Goal: Find contact information: Find contact information

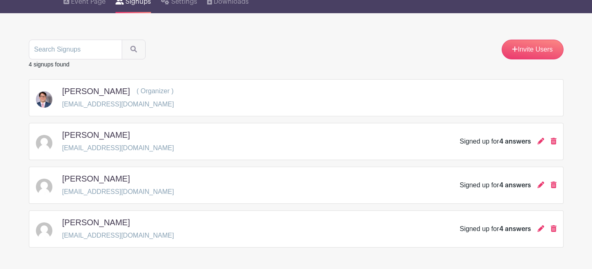
scroll to position [114, 0]
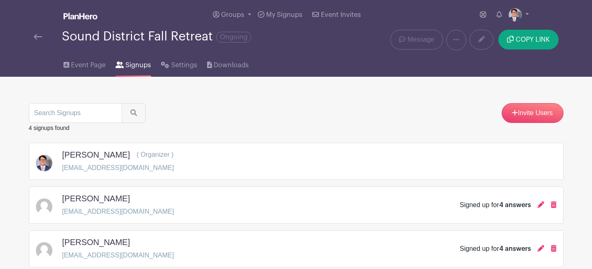
click at [252, 216] on div "[PERSON_NAME] [EMAIL_ADDRESS][DOMAIN_NAME] Signed up for 4 answers" at bounding box center [296, 204] width 521 height 23
click at [74, 198] on h5 "[PERSON_NAME]" at bounding box center [96, 198] width 68 height 10
click at [524, 205] on span "4 answers" at bounding box center [515, 205] width 32 height 7
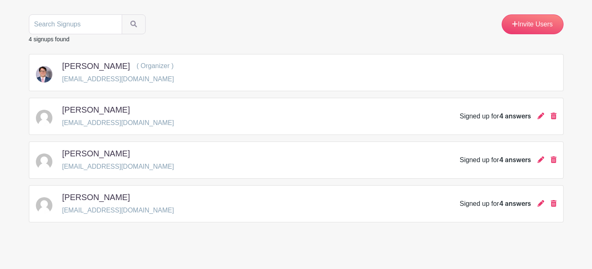
scroll to position [94, 0]
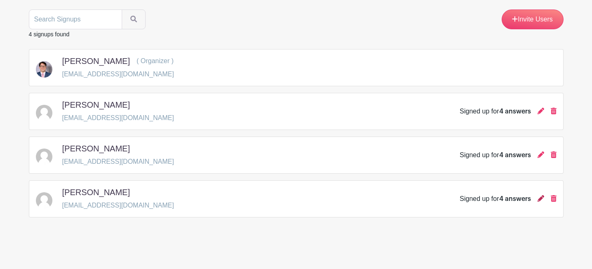
click at [539, 199] on icon at bounding box center [541, 198] width 7 height 7
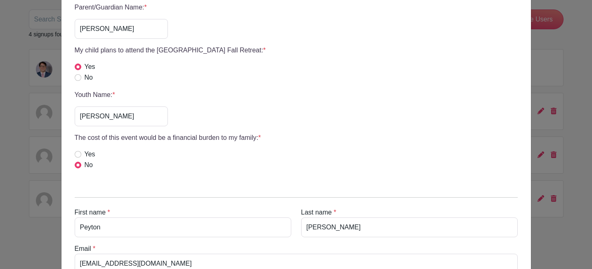
scroll to position [0, 0]
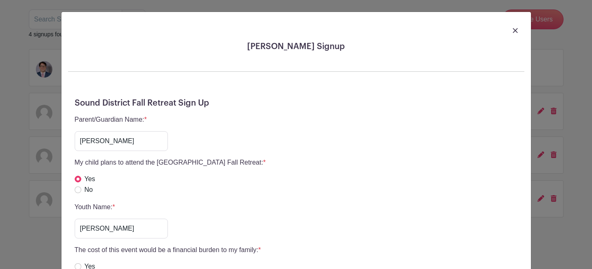
click at [515, 30] on img at bounding box center [515, 30] width 5 height 5
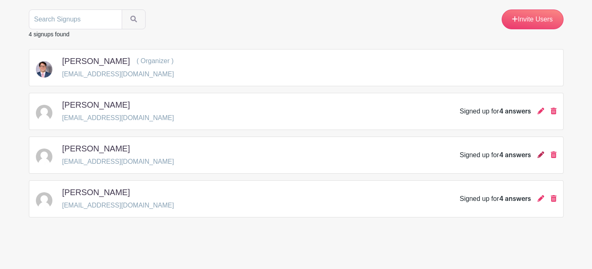
click at [540, 155] on icon at bounding box center [541, 154] width 7 height 7
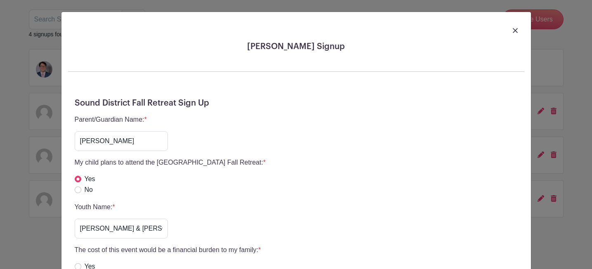
click at [517, 28] on link at bounding box center [515, 30] width 5 height 10
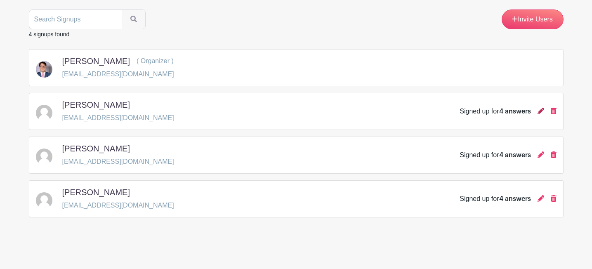
click at [540, 112] on icon at bounding box center [541, 111] width 7 height 7
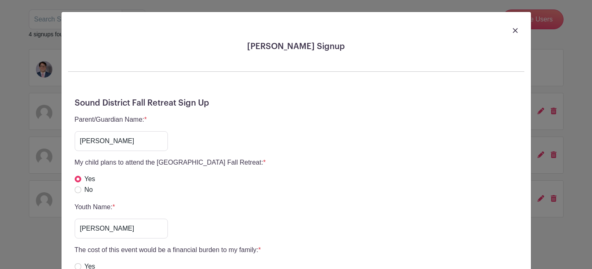
click at [513, 28] on link at bounding box center [515, 30] width 5 height 10
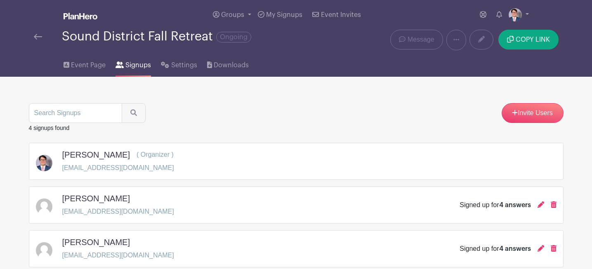
click at [40, 38] on img at bounding box center [38, 37] width 8 height 6
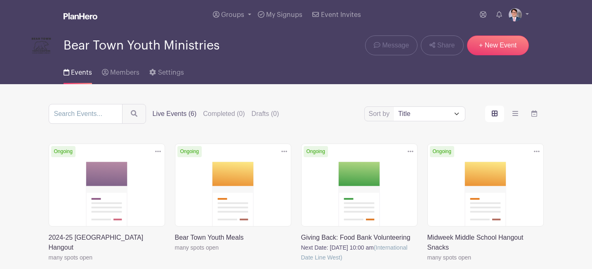
click at [175, 252] on link at bounding box center [175, 252] width 0 height 0
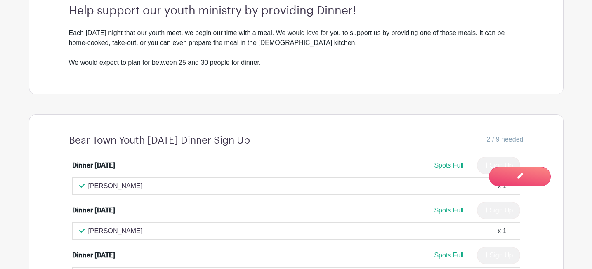
scroll to position [229, 0]
